Goal: Find specific page/section: Find specific page/section

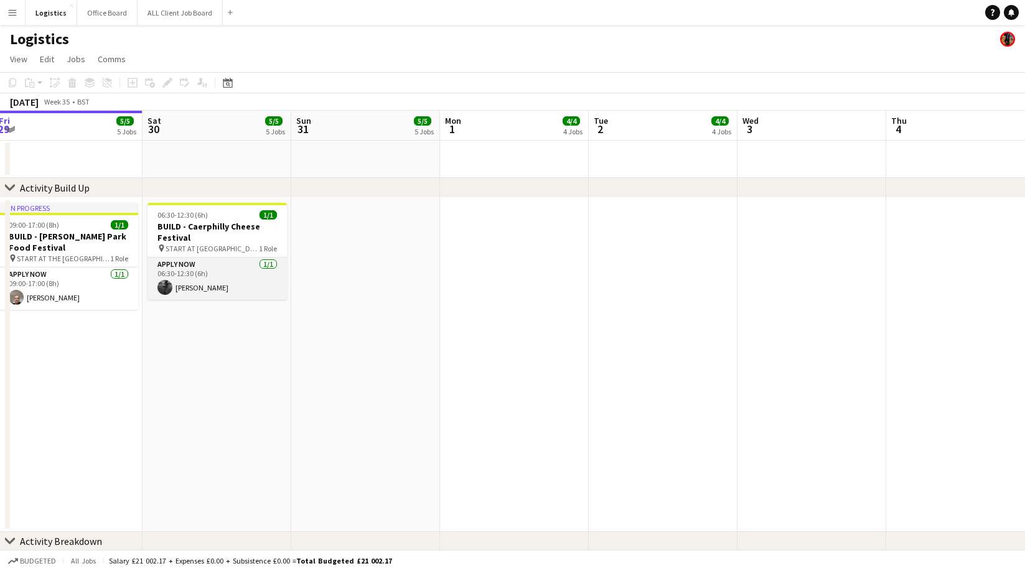
scroll to position [1, 0]
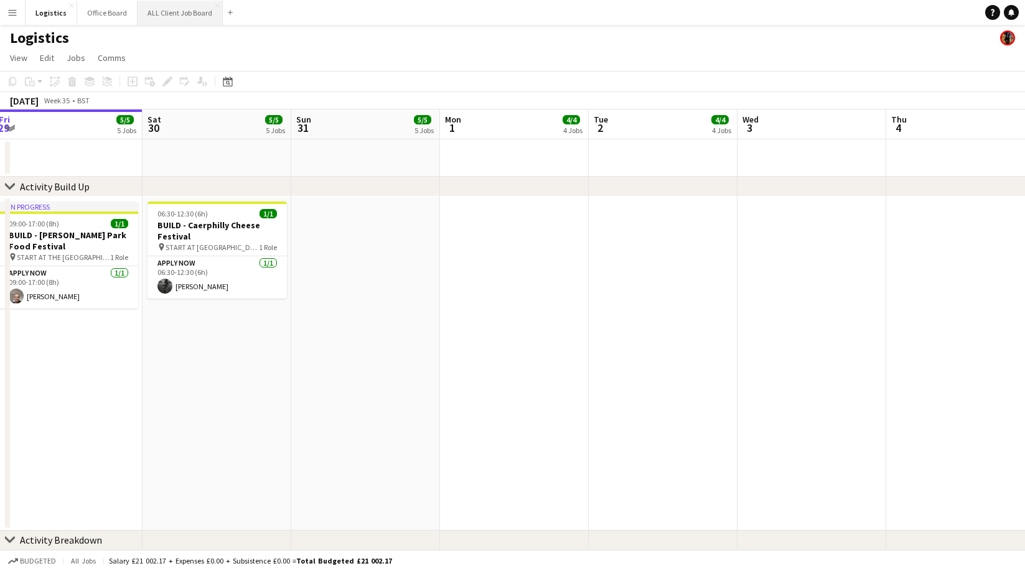
click at [172, 14] on button "ALL Client Job Board Close" at bounding box center [180, 13] width 85 height 24
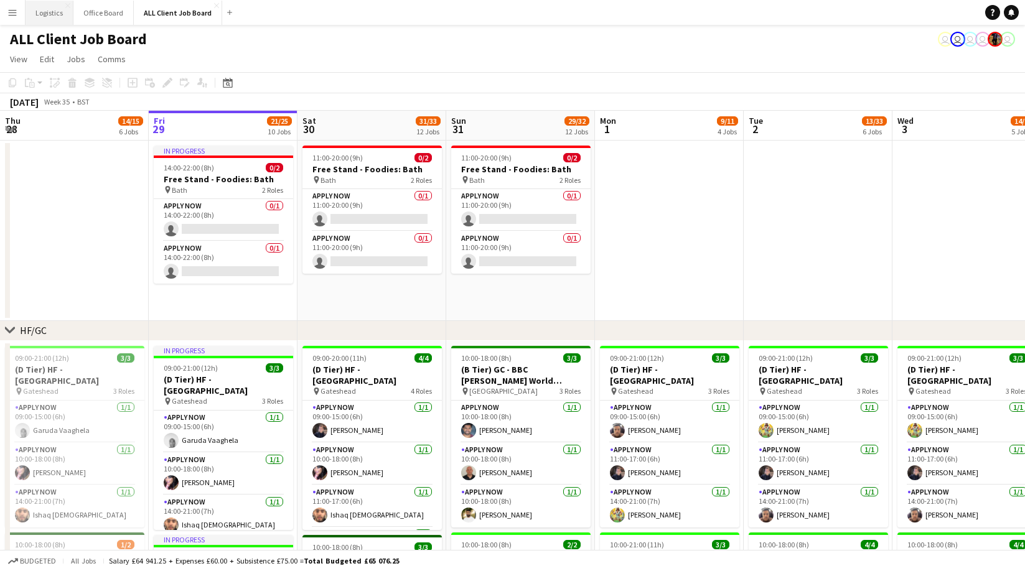
click at [50, 11] on button "Logistics Close" at bounding box center [50, 13] width 48 height 24
